Goal: Information Seeking & Learning: Learn about a topic

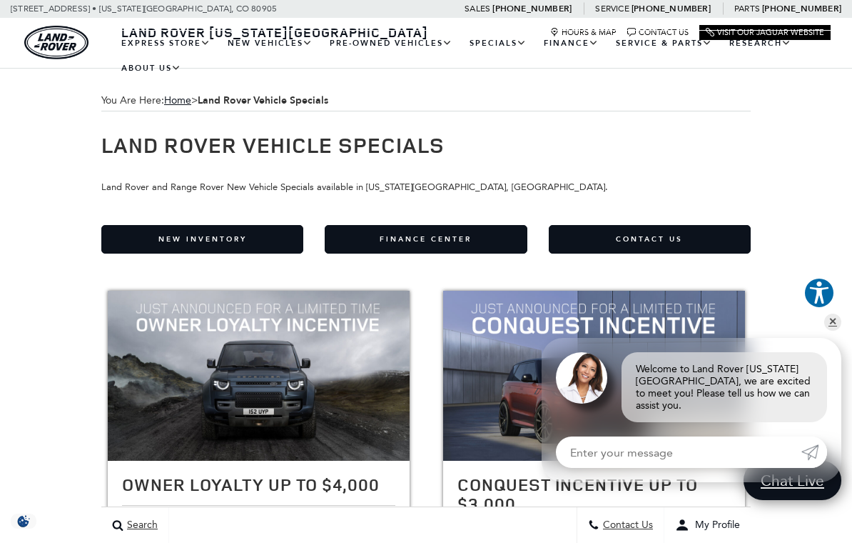
click at [0, 0] on link "Range Rover Velar" at bounding box center [0, 0] width 0 height 0
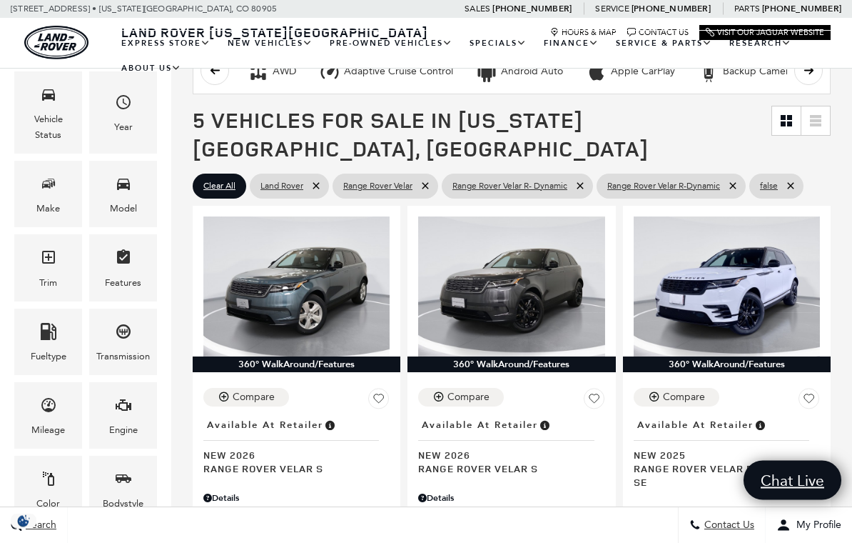
scroll to position [278, 0]
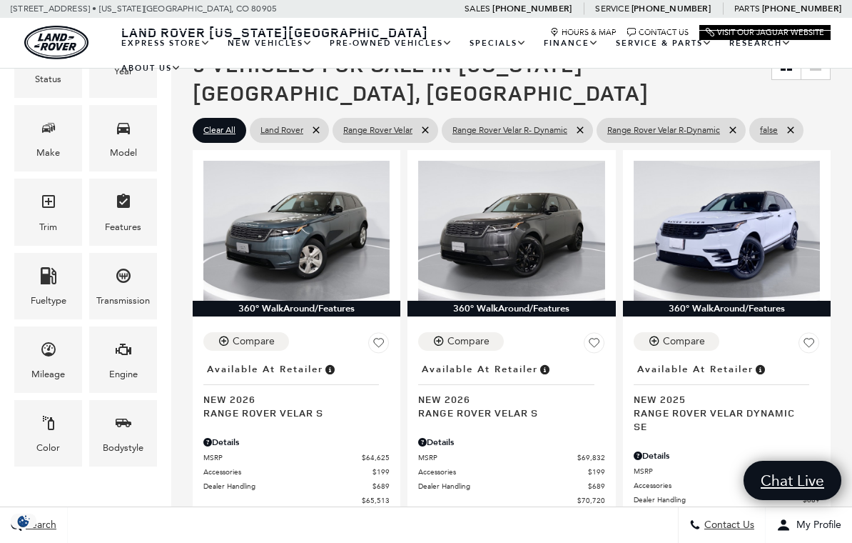
click at [819, 398] on link "Location : Available at Retailer New 2025 Range Rover Velar Dynamic SE" at bounding box center [727, 396] width 186 height 74
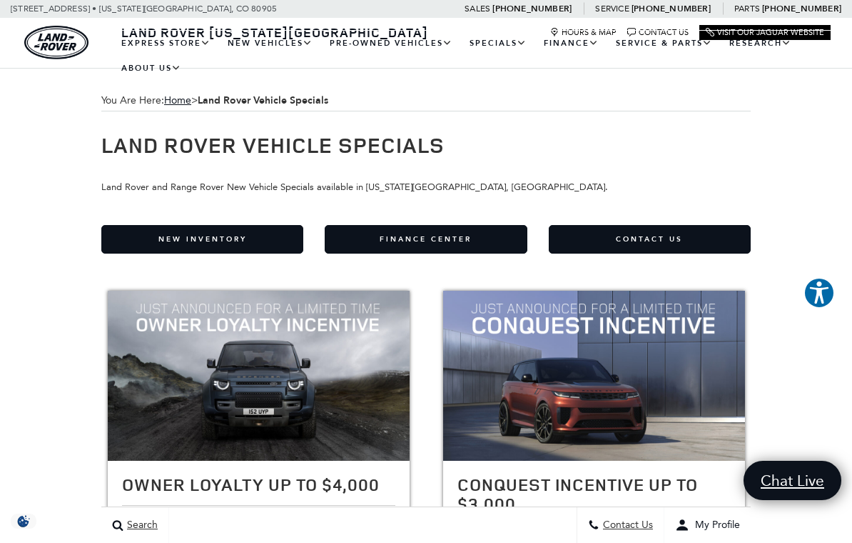
click at [0, 0] on link "Range Rover" at bounding box center [0, 0] width 0 height 0
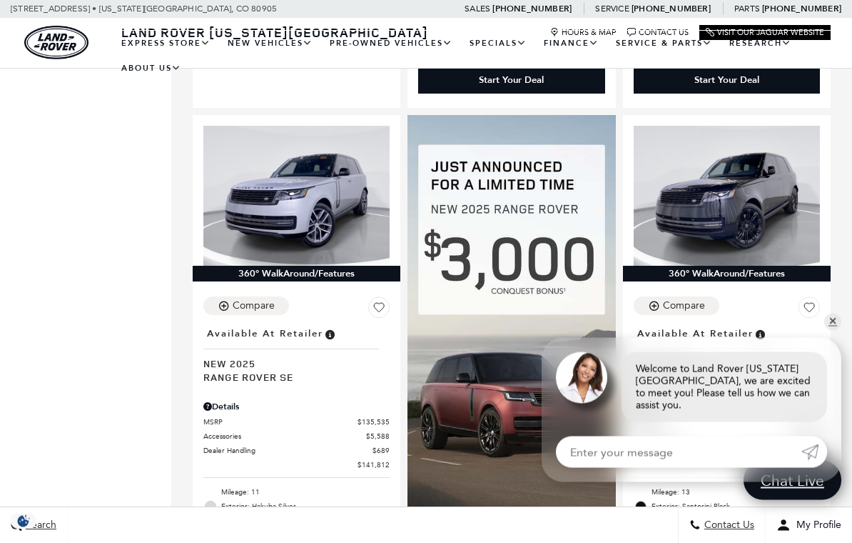
scroll to position [1472, 0]
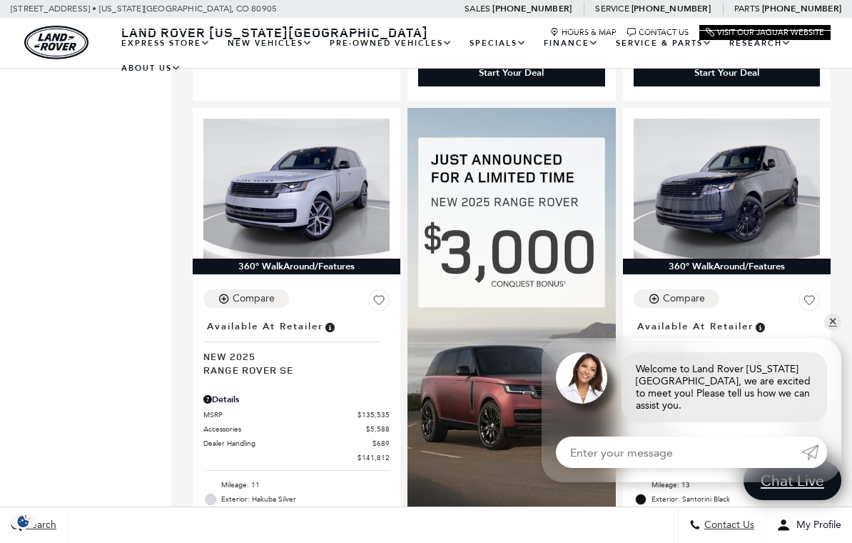
click at [838, 331] on link "✕" at bounding box center [833, 321] width 17 height 17
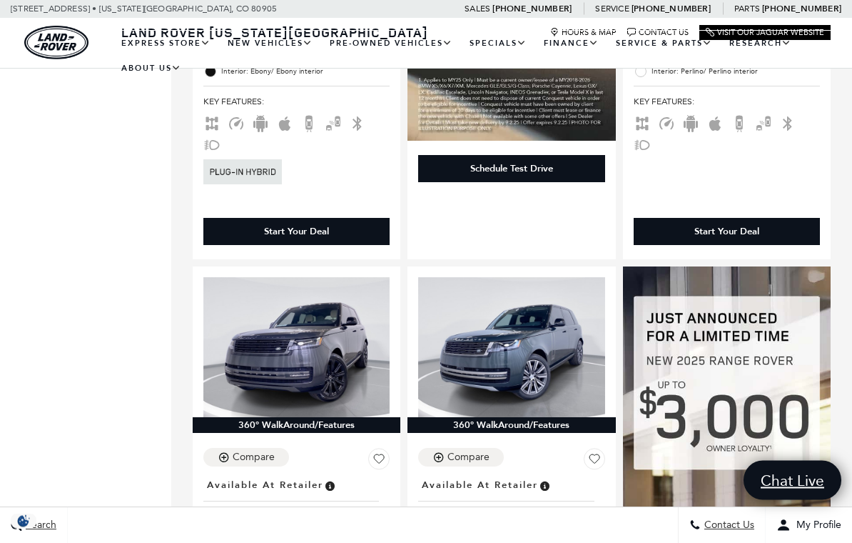
scroll to position [1914, 0]
click at [817, 338] on img at bounding box center [727, 503] width 208 height 475
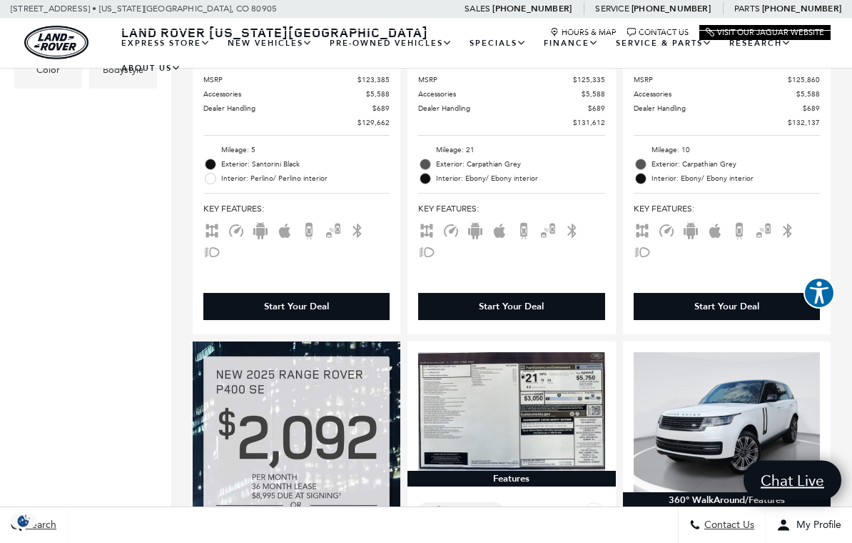
scroll to position [655, 0]
click at [0, 0] on link "Range Rover Sport" at bounding box center [0, 0] width 0 height 0
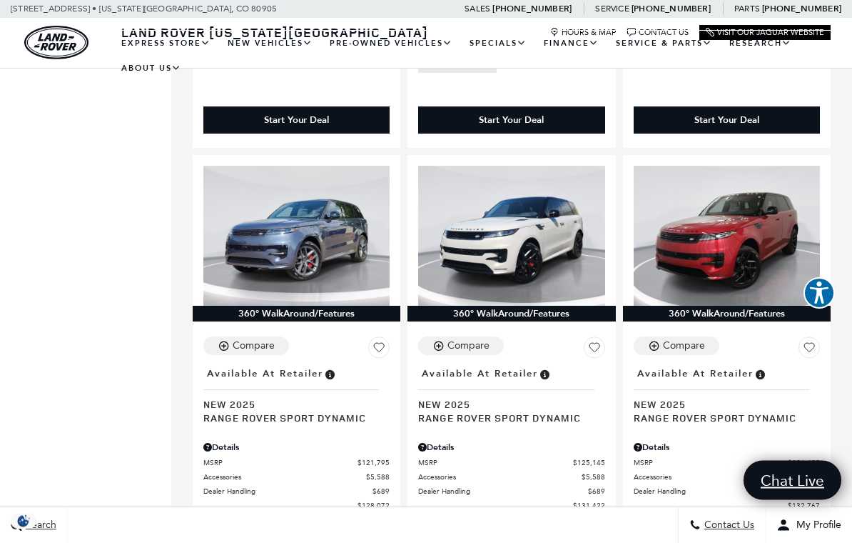
scroll to position [3834, 0]
click at [745, 397] on span "New 2025" at bounding box center [722, 404] width 176 height 14
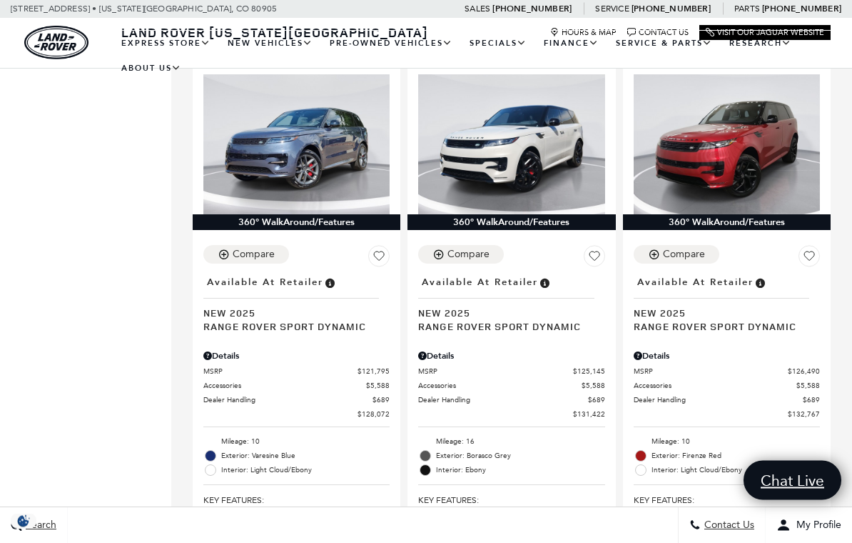
scroll to position [3925, 0]
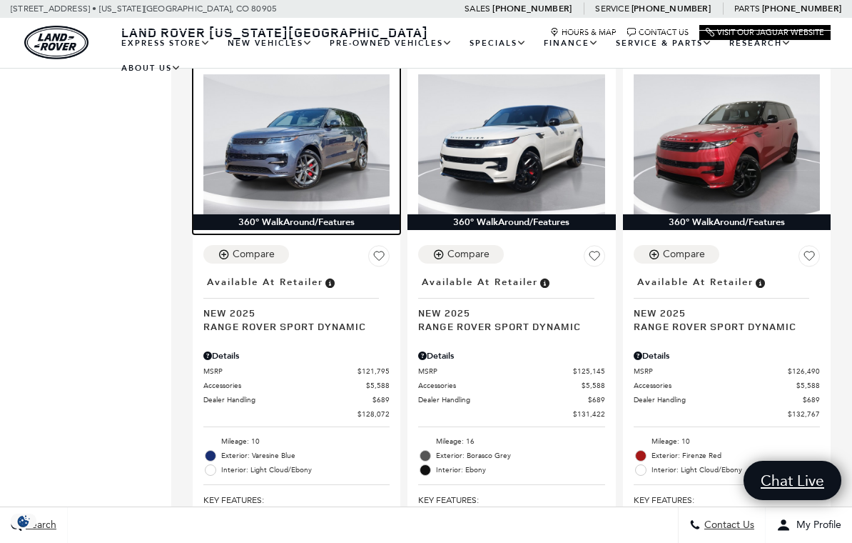
click at [294, 136] on img at bounding box center [296, 144] width 186 height 140
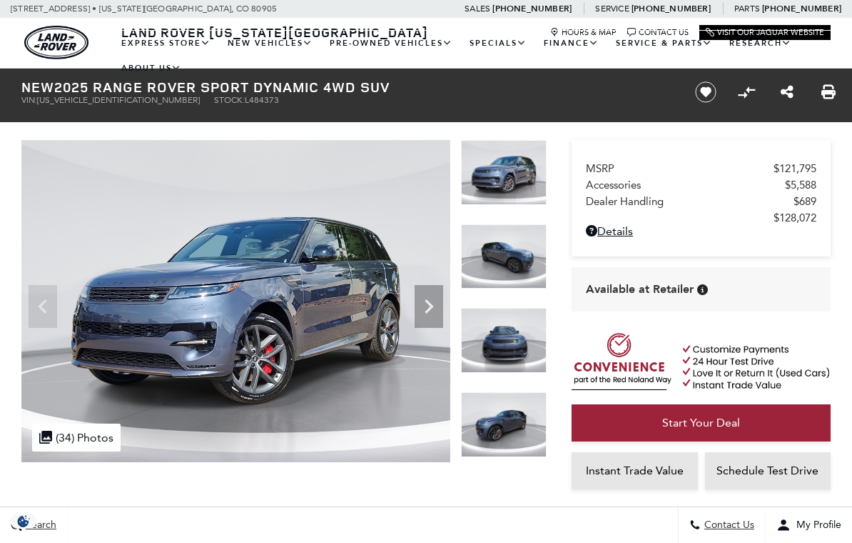
click at [436, 308] on icon "Next" at bounding box center [429, 306] width 29 height 29
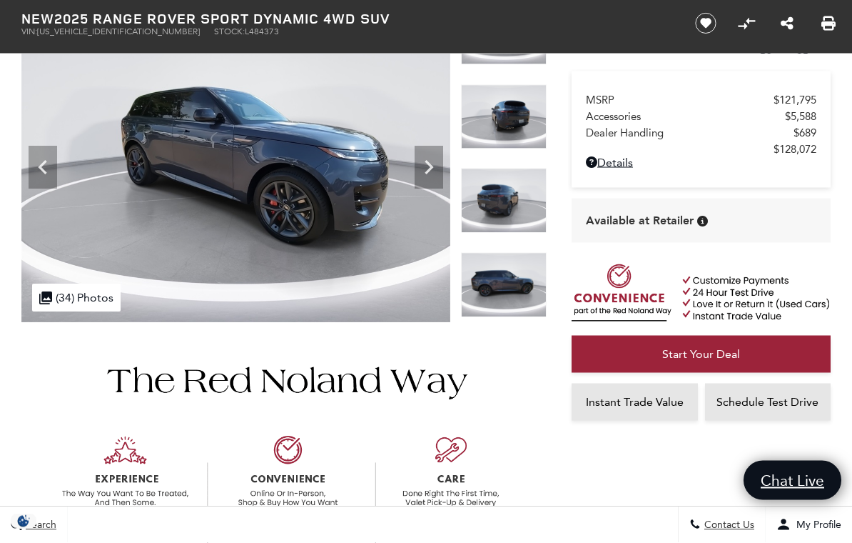
scroll to position [140, 0]
click at [520, 168] on img at bounding box center [504, 200] width 86 height 65
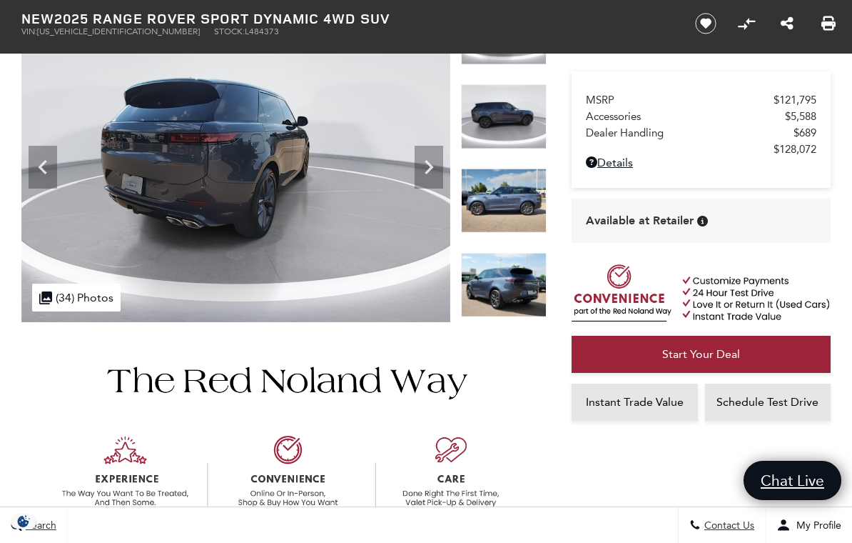
click at [514, 438] on div at bounding box center [504, 453] width 30 height 30
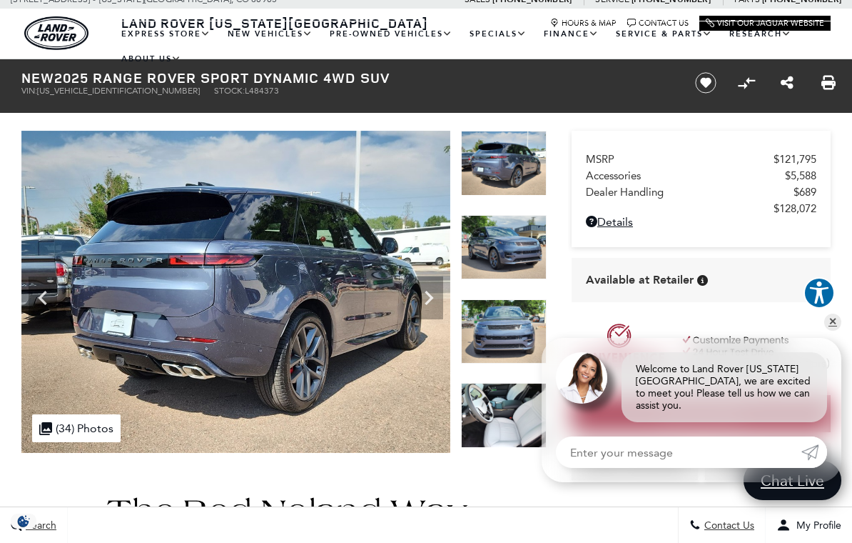
scroll to position [0, 0]
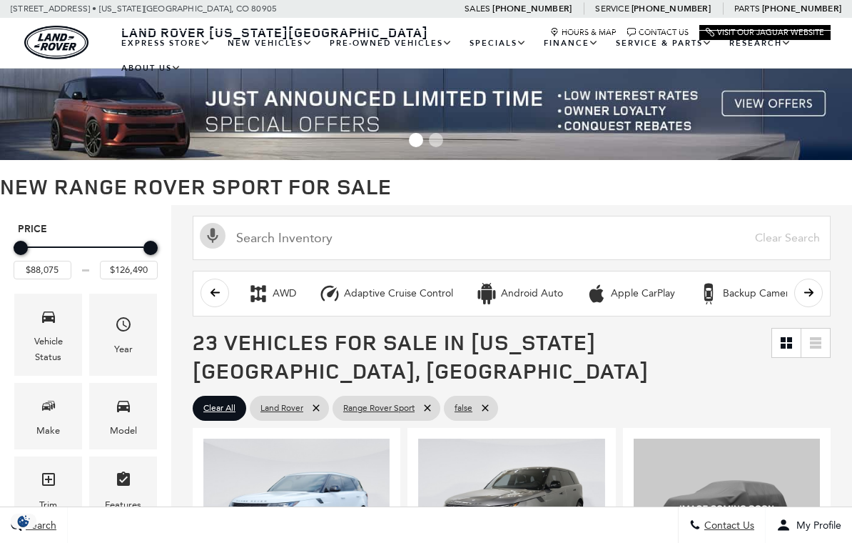
scroll to position [254, 0]
